Goal: Task Accomplishment & Management: Use online tool/utility

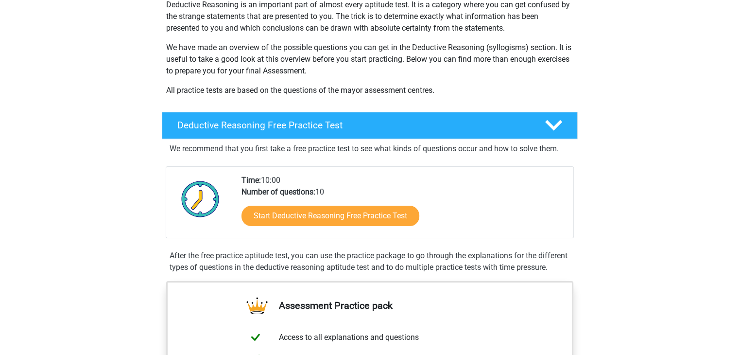
scroll to position [124, 0]
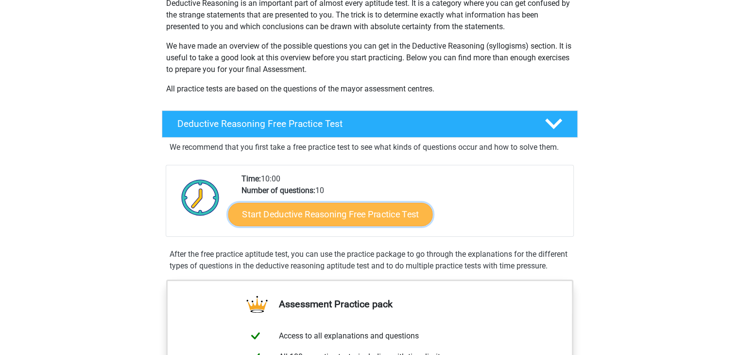
click at [373, 218] on link "Start Deductive Reasoning Free Practice Test" at bounding box center [330, 213] width 205 height 23
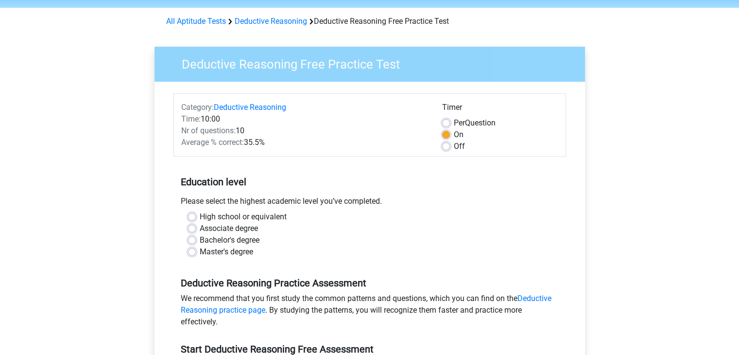
scroll to position [46, 0]
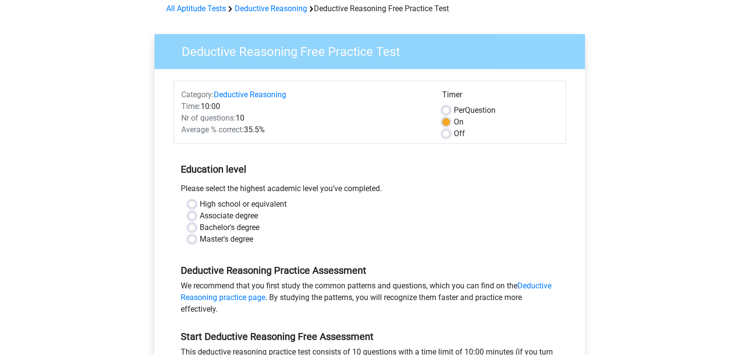
click at [200, 226] on label "Bachelor's degree" at bounding box center [230, 228] width 60 height 12
click at [192, 226] on input "Bachelor's degree" at bounding box center [192, 227] width 8 height 10
radio input "true"
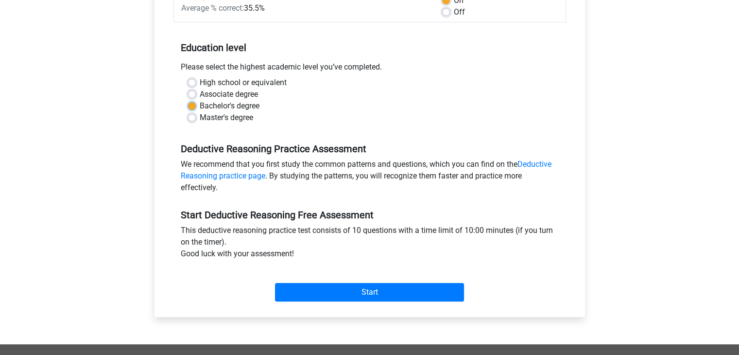
scroll to position [179, 0]
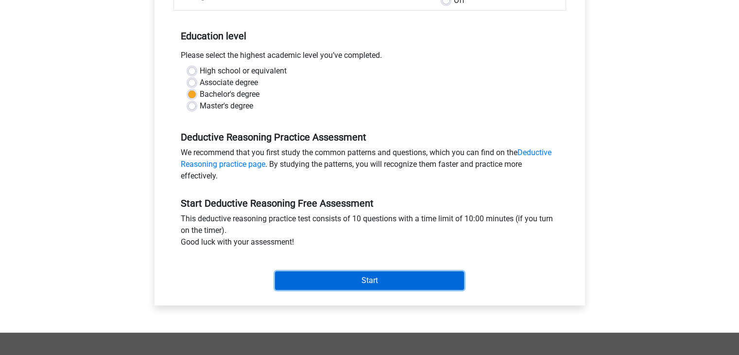
click at [366, 279] on input "Start" at bounding box center [369, 280] width 189 height 18
